Goal: Task Accomplishment & Management: Manage account settings

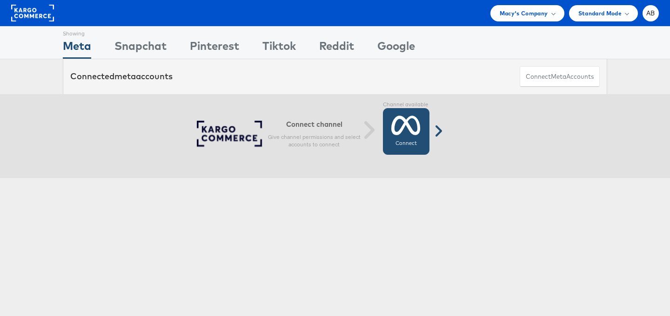
click at [413, 142] on label "Connect" at bounding box center [406, 143] width 21 height 7
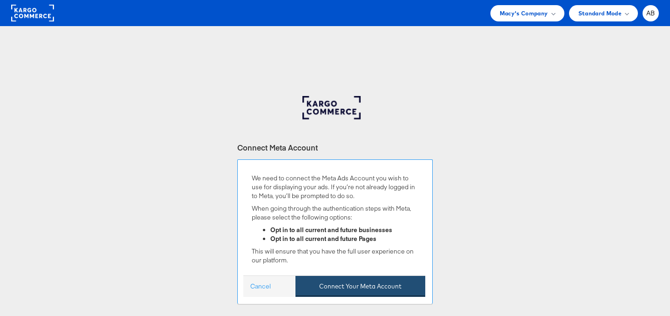
click at [346, 291] on button "Connect Your Meta Account" at bounding box center [361, 286] width 130 height 21
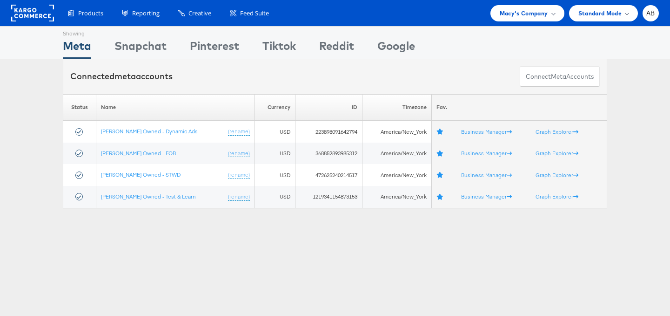
click at [545, 3] on div "Products Product Catalogs Enhance Your Product Catalog, Map Them to Publishers,…" at bounding box center [335, 13] width 670 height 26
click at [530, 15] on span "Macy's Company" at bounding box center [524, 13] width 48 height 10
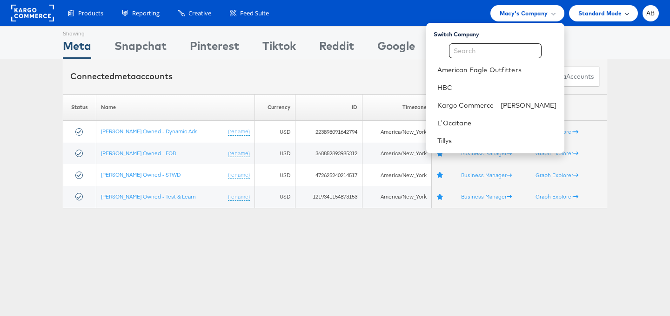
click at [628, 15] on div "Standard Mode" at bounding box center [604, 13] width 50 height 10
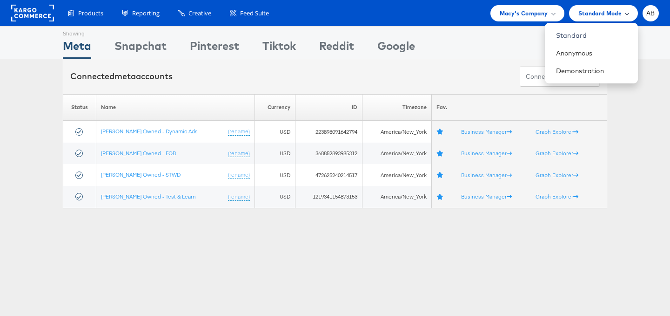
click at [628, 15] on div "Standard Mode" at bounding box center [604, 13] width 50 height 10
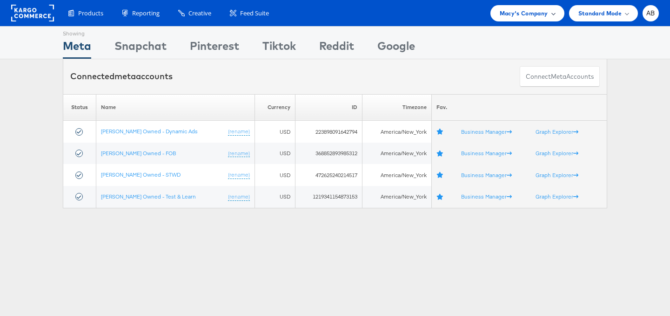
click at [535, 20] on div "Macy's Company" at bounding box center [528, 13] width 74 height 16
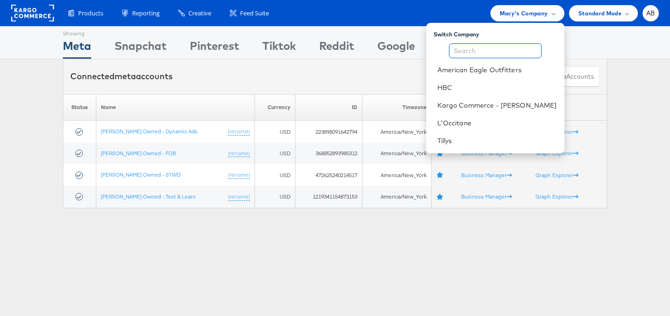
click at [490, 52] on input "text" at bounding box center [495, 50] width 93 height 15
click at [470, 31] on div "Switch Company" at bounding box center [499, 33] width 131 height 12
click at [471, 107] on link "Kargo Commerce - [PERSON_NAME]" at bounding box center [497, 105] width 120 height 9
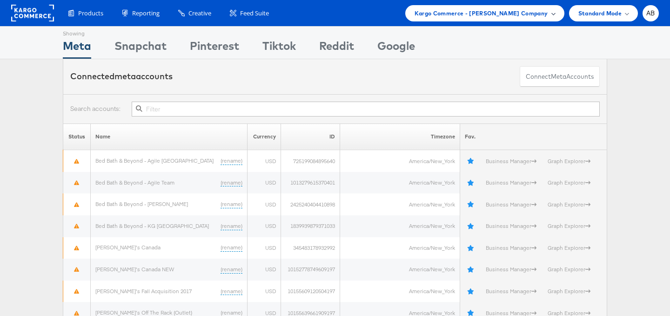
click at [517, 19] on div "Kargo Commerce - Aia Barretto Company" at bounding box center [484, 13] width 159 height 16
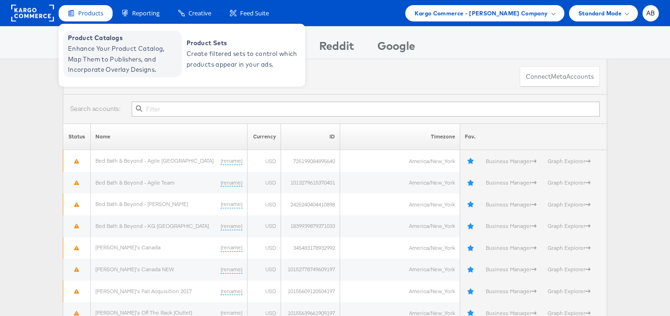
click at [89, 51] on span "Enhance Your Product Catalog, Map Them to Publishers, and Incorporate Overlay D…" at bounding box center [124, 59] width 112 height 32
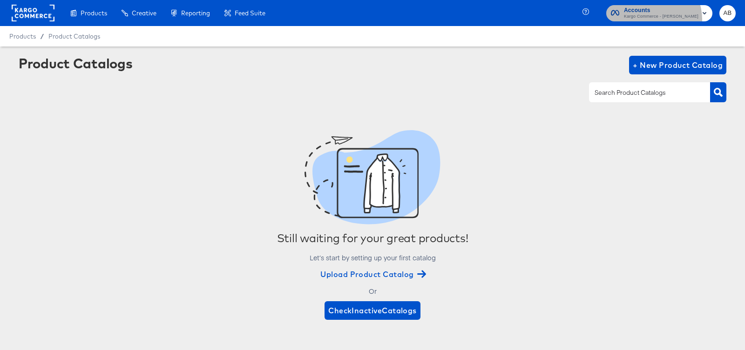
click at [661, 19] on span "Kargo Commerce - [PERSON_NAME]" at bounding box center [661, 16] width 74 height 7
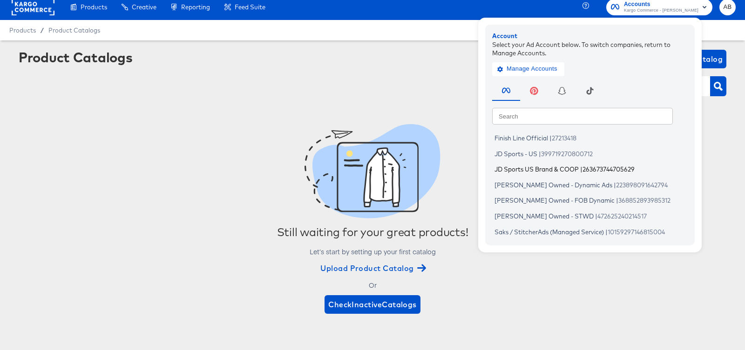
scroll to position [7, 0]
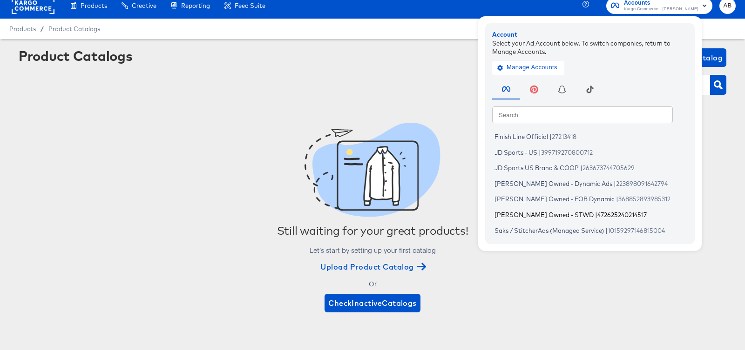
click at [555, 211] on span "[PERSON_NAME] Owned - STWD" at bounding box center [543, 214] width 99 height 7
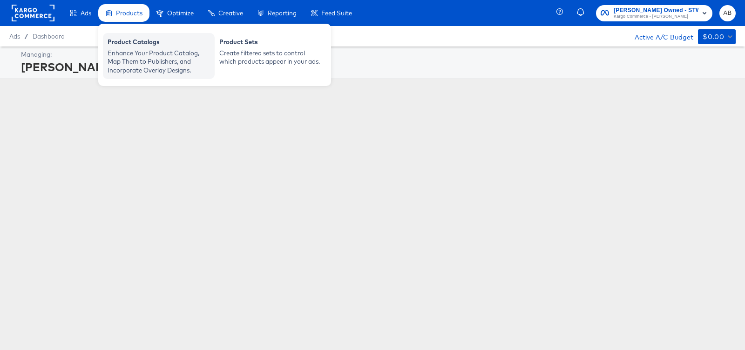
click at [134, 41] on div "Product Catalogs" at bounding box center [159, 43] width 102 height 11
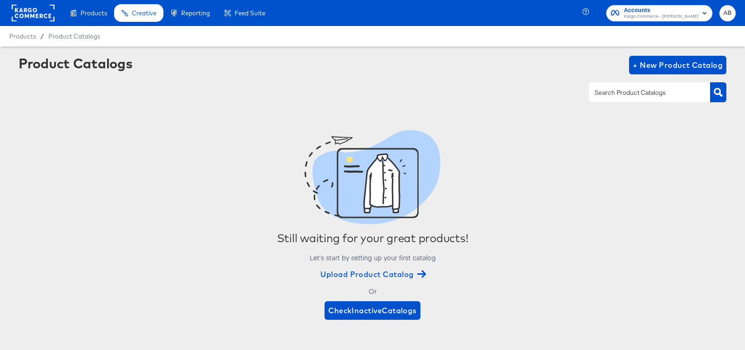
click at [25, 14] on rect at bounding box center [33, 13] width 43 height 17
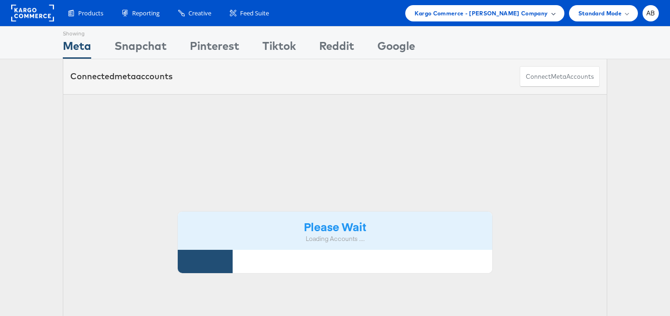
click at [497, 11] on span "Kargo Commerce - [PERSON_NAME] Company" at bounding box center [482, 13] width 134 height 10
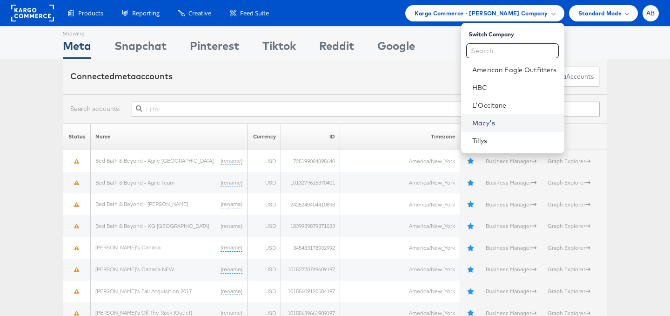
click at [479, 120] on link "Macy's" at bounding box center [514, 122] width 84 height 9
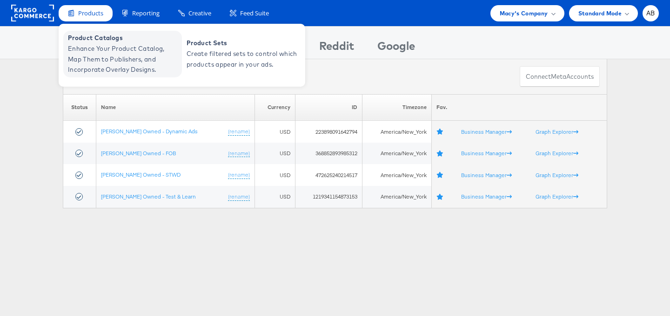
click at [87, 50] on span "Enhance Your Product Catalog, Map Them to Publishers, and Incorporate Overlay D…" at bounding box center [124, 59] width 112 height 32
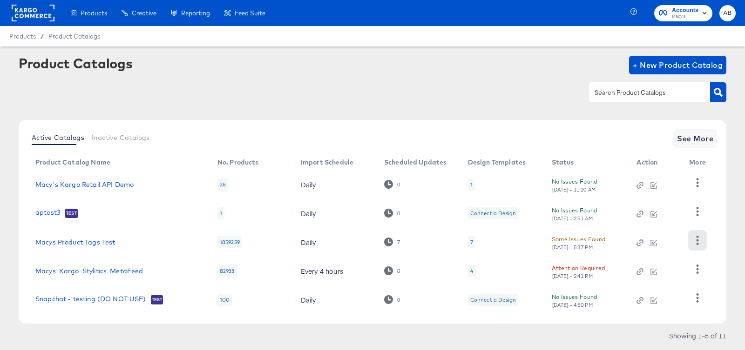
click at [699, 242] on icon "button" at bounding box center [697, 240] width 9 height 9
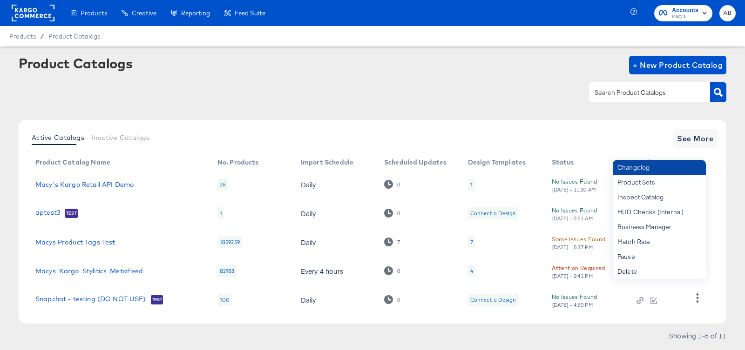
click at [626, 165] on div "Changelog" at bounding box center [658, 167] width 93 height 15
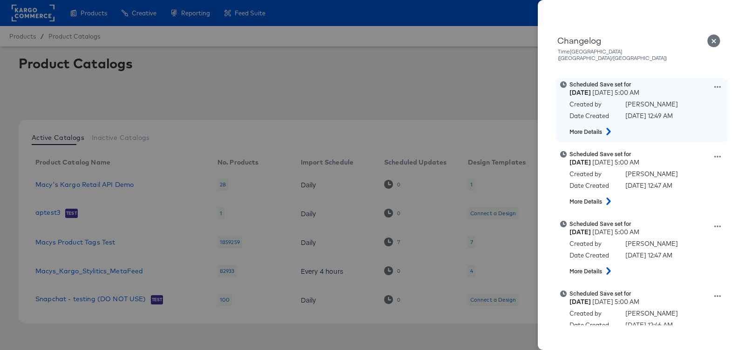
click at [717, 84] on icon at bounding box center [717, 87] width 7 height 7
click at [670, 104] on button "Edit scheduled version" at bounding box center [673, 110] width 93 height 13
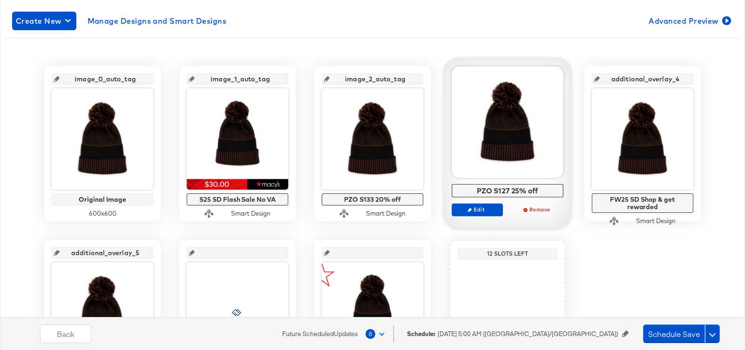
scroll to position [191, 0]
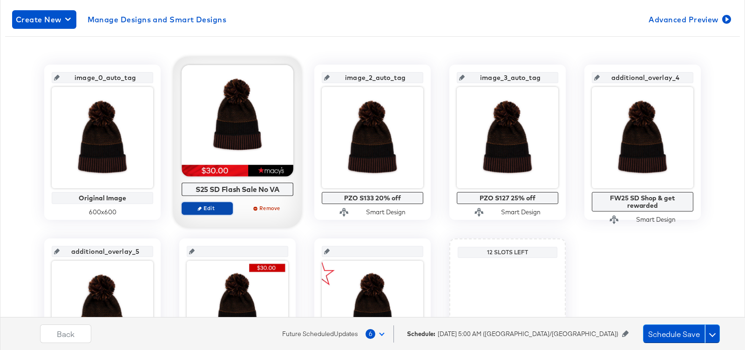
click at [205, 209] on span "Edit" at bounding box center [207, 208] width 43 height 7
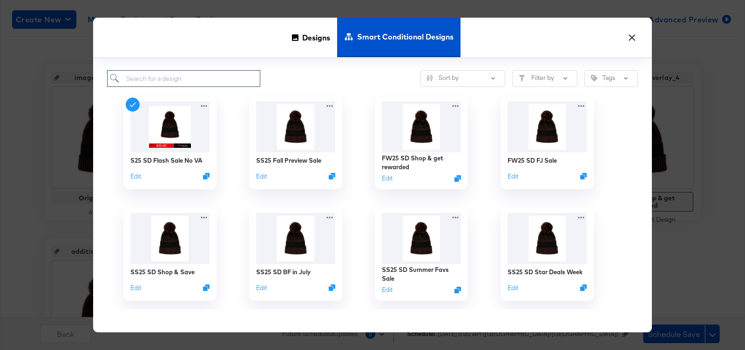
click at [200, 75] on input "search" at bounding box center [183, 78] width 153 height 17
type input "no va"
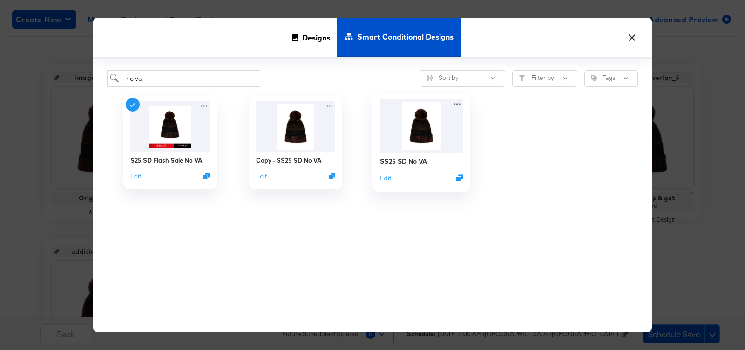
click at [418, 122] on img at bounding box center [421, 127] width 83 height 54
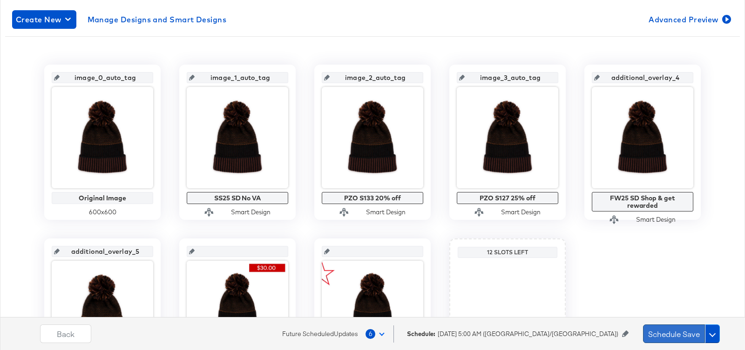
click at [673, 337] on button "Schedule Save" at bounding box center [674, 334] width 62 height 19
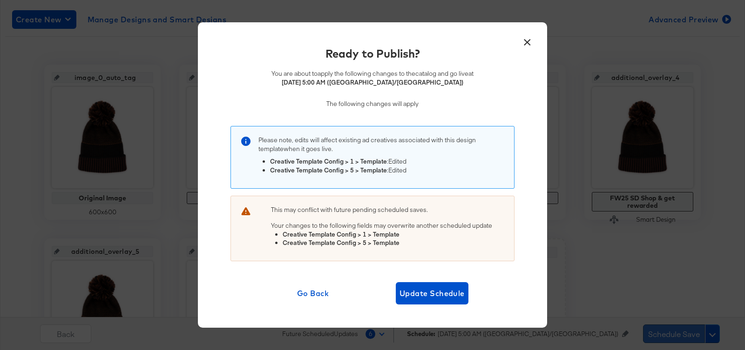
scroll to position [0, 0]
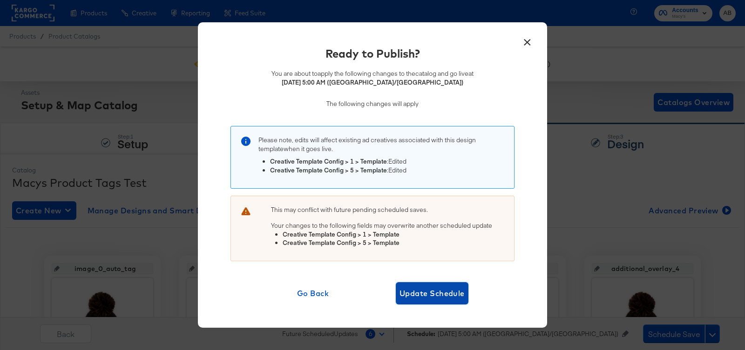
click at [439, 294] on span "Update Schedule" at bounding box center [431, 293] width 65 height 13
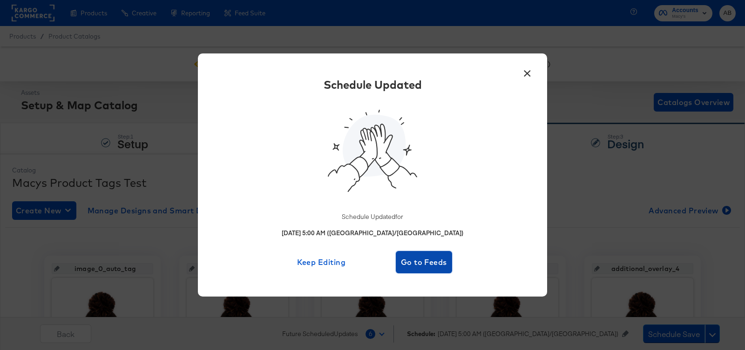
click at [427, 255] on button "Go to Feeds" at bounding box center [424, 262] width 56 height 22
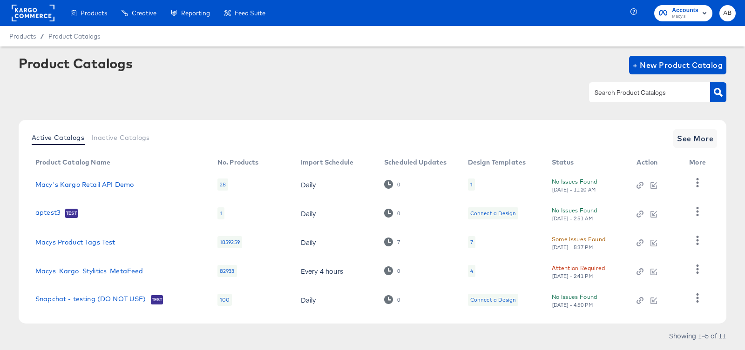
click at [730, 3] on div "Accounts Macy's AB" at bounding box center [688, 13] width 111 height 26
click at [730, 17] on span "AB" at bounding box center [727, 13] width 9 height 11
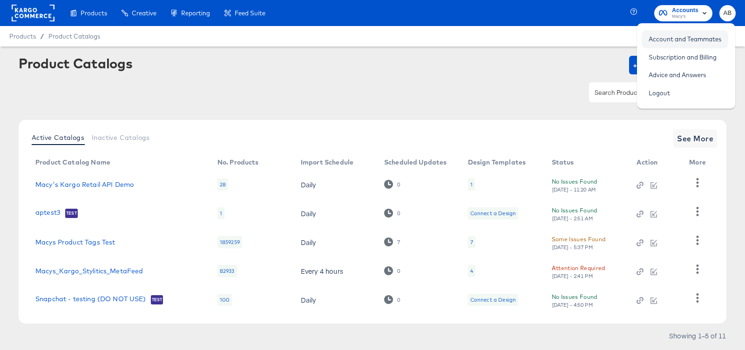
click at [693, 46] on link "Account and Teammates" at bounding box center [684, 39] width 87 height 17
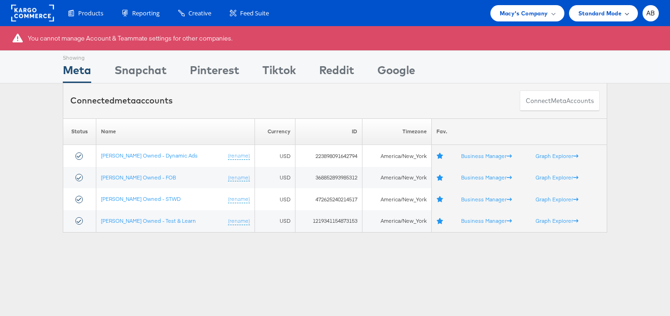
click at [629, 20] on div "Standard Mode" at bounding box center [603, 13] width 69 height 16
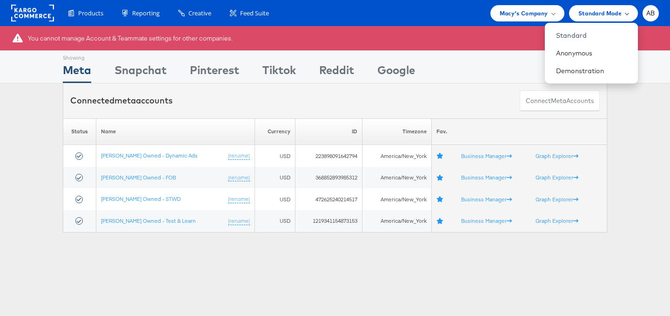
click at [629, 20] on div "Standard Mode" at bounding box center [603, 13] width 69 height 16
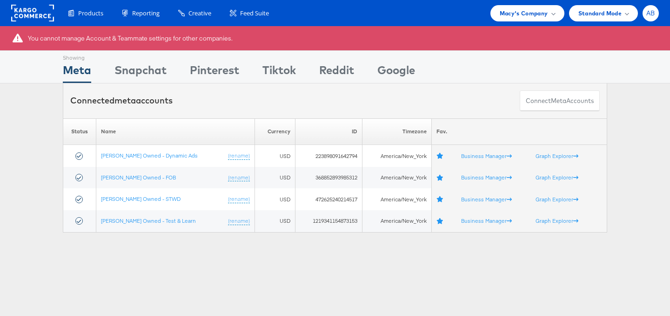
click at [655, 11] on span "AB" at bounding box center [650, 13] width 9 height 6
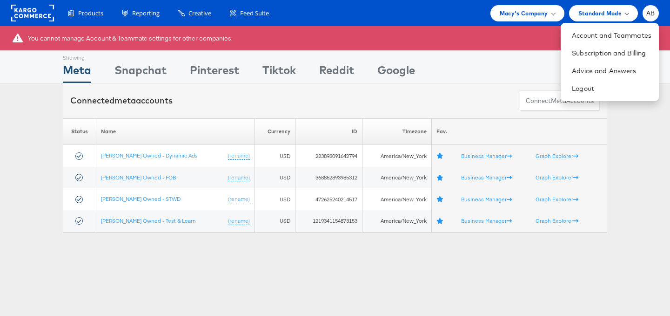
click at [36, 14] on rect at bounding box center [32, 13] width 43 height 17
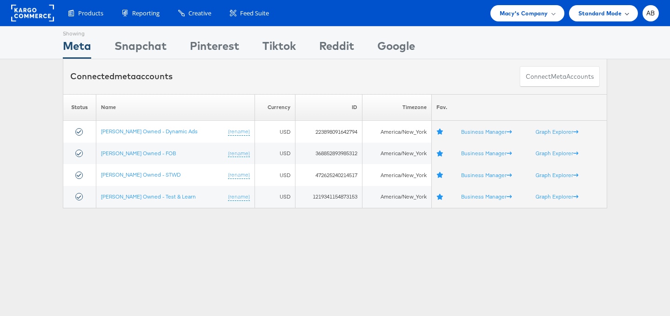
click at [617, 17] on span "Standard Mode" at bounding box center [600, 13] width 43 height 10
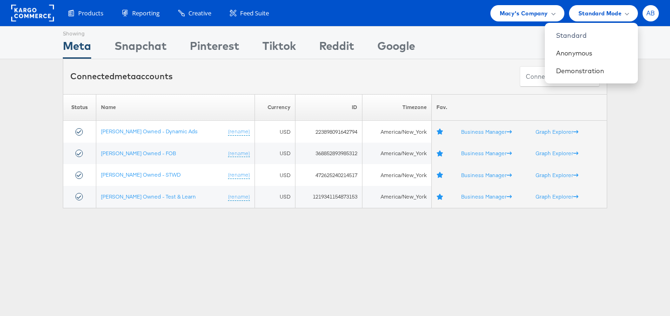
click at [653, 14] on span "AB" at bounding box center [650, 13] width 9 height 6
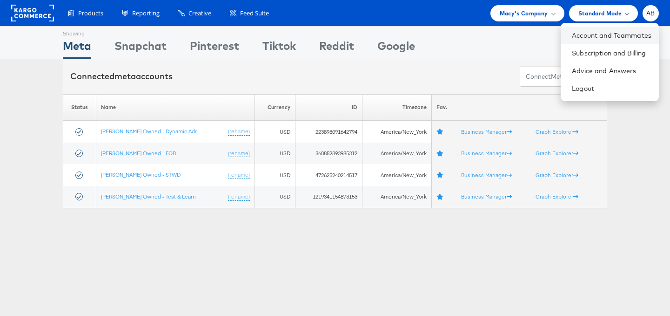
click at [614, 42] on li "Account and Teammates" at bounding box center [610, 36] width 98 height 18
click at [601, 37] on link "Account and Teammates" at bounding box center [612, 35] width 80 height 9
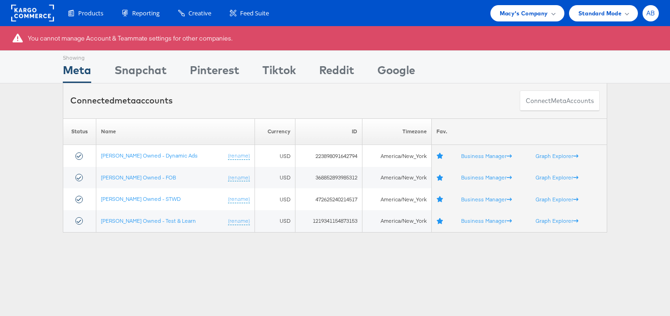
click at [653, 12] on span "AB" at bounding box center [650, 13] width 9 height 6
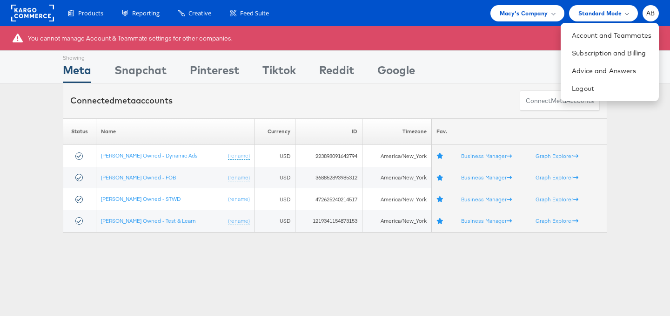
click at [24, 12] on rect at bounding box center [32, 13] width 43 height 17
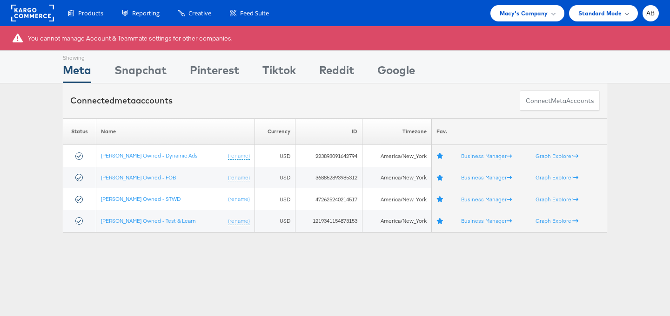
click at [37, 20] on rect at bounding box center [32, 13] width 43 height 17
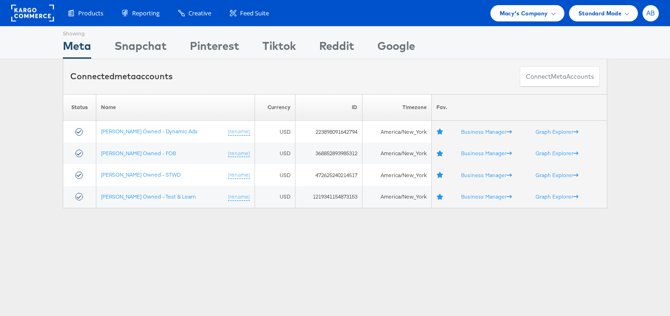
click at [653, 14] on span "AB" at bounding box center [650, 13] width 9 height 6
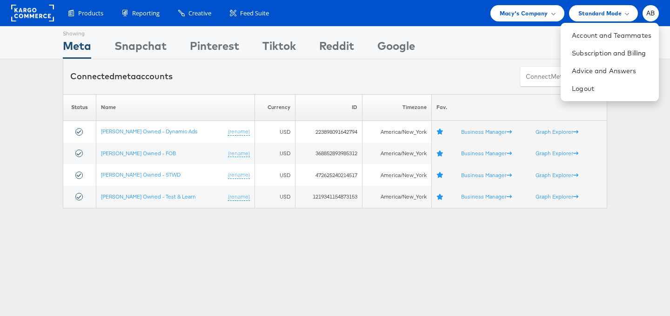
click at [34, 10] on rect at bounding box center [32, 13] width 43 height 17
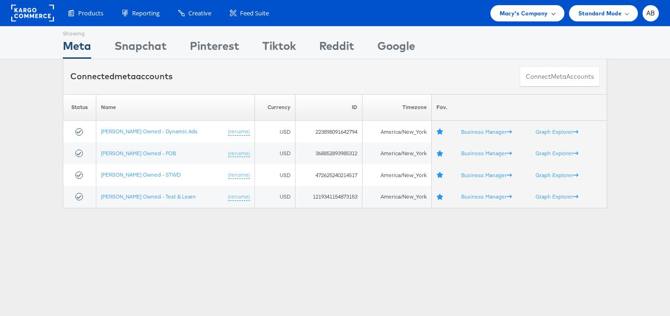
click at [546, 15] on span "Macy's Company" at bounding box center [524, 13] width 48 height 10
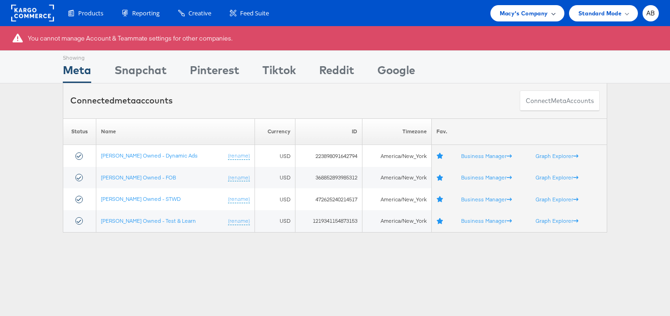
click at [514, 15] on span "Macy's Company" at bounding box center [524, 13] width 48 height 10
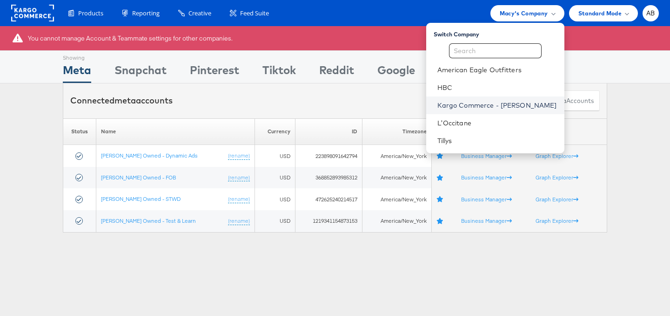
click at [489, 101] on link "Kargo Commerce - [PERSON_NAME]" at bounding box center [497, 105] width 120 height 9
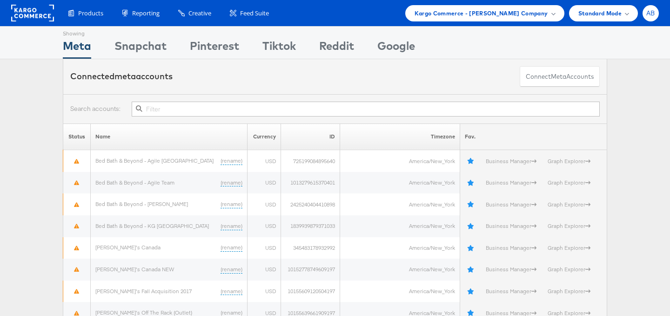
click at [645, 17] on div "AB" at bounding box center [651, 13] width 16 height 16
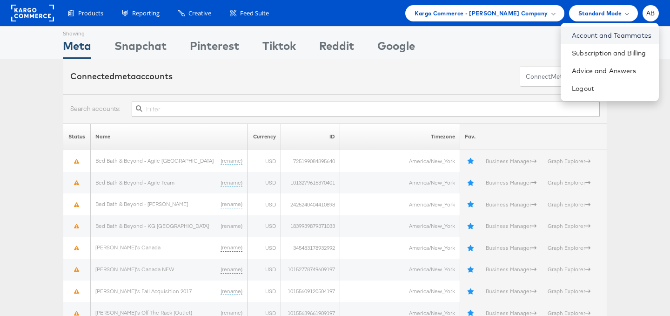
click at [612, 37] on link "Account and Teammates" at bounding box center [612, 35] width 80 height 9
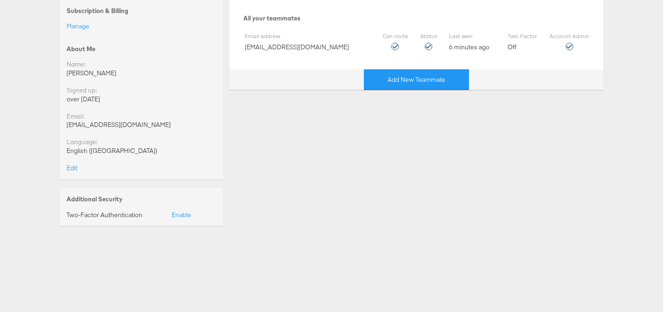
scroll to position [117, 0]
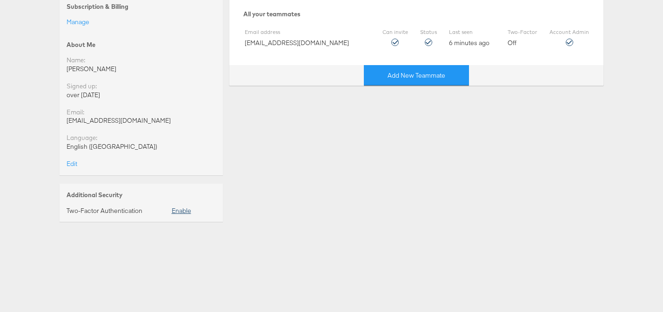
click at [180, 213] on link "Enable" at bounding box center [182, 211] width 20 height 8
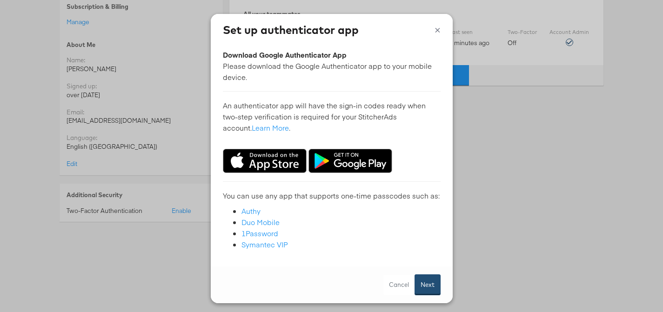
click at [437, 285] on button "Next" at bounding box center [428, 285] width 26 height 21
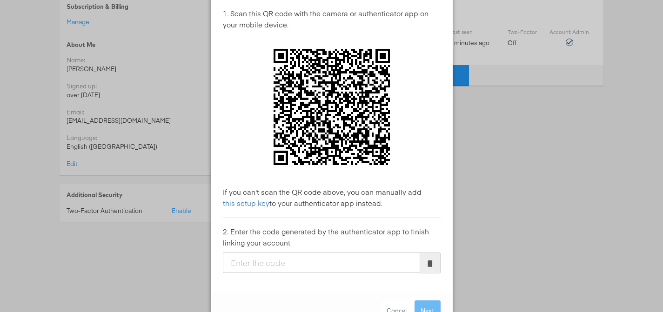
scroll to position [43, 0]
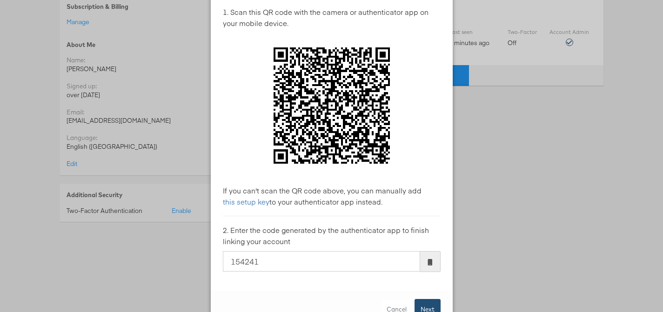
type input "154241"
click at [426, 304] on button "Next" at bounding box center [428, 309] width 26 height 21
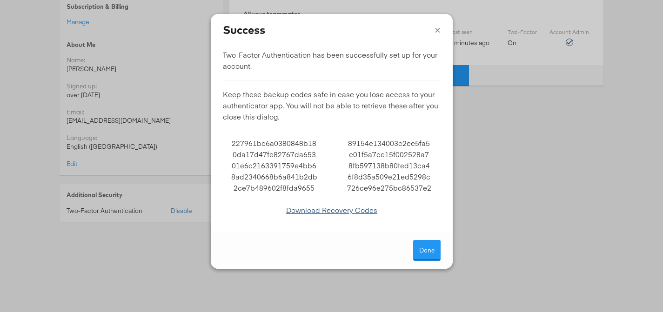
click at [353, 212] on link "Download Recovery Codes" at bounding box center [331, 210] width 91 height 10
click at [415, 252] on button "Done" at bounding box center [426, 250] width 27 height 21
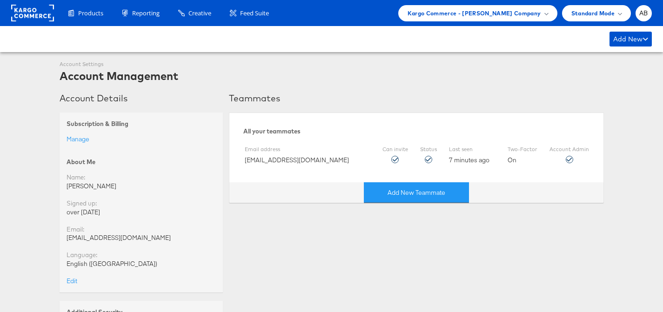
click at [31, 15] on rect at bounding box center [32, 13] width 43 height 17
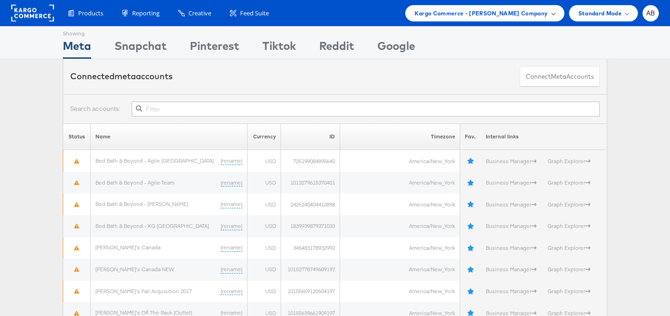
click at [485, 19] on div "Kargo Commerce - [PERSON_NAME] Company" at bounding box center [484, 13] width 159 height 16
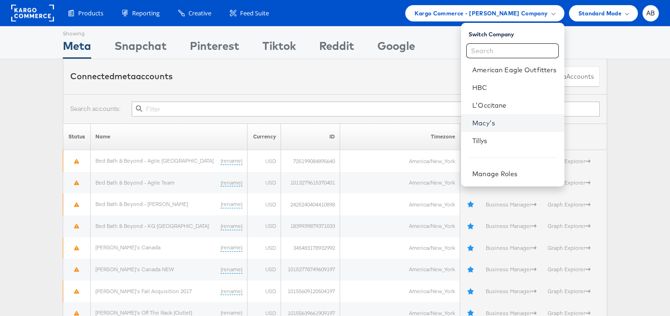
click at [477, 126] on link "Macy's" at bounding box center [514, 122] width 84 height 9
